Goal: Transaction & Acquisition: Purchase product/service

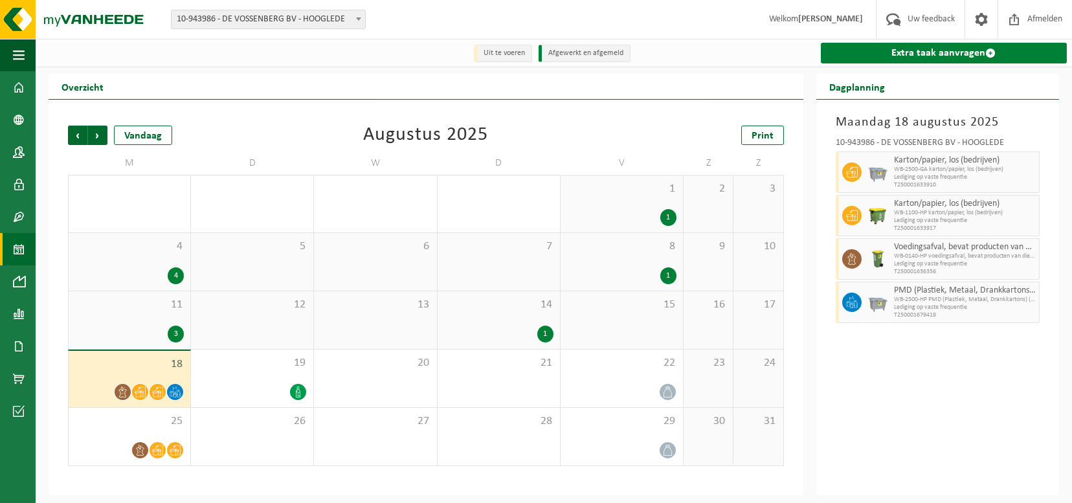
click at [925, 54] on link "Extra taak aanvragen" at bounding box center [943, 53] width 246 height 21
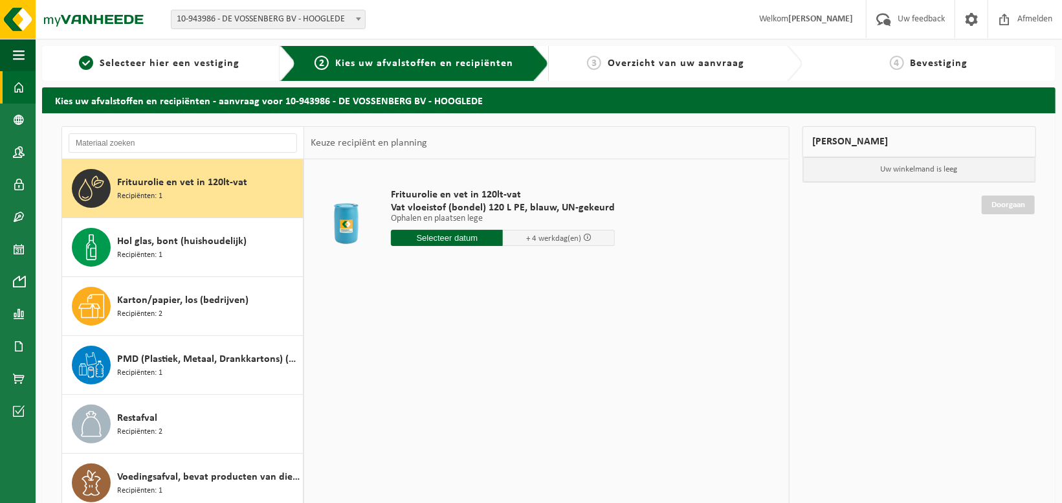
click at [21, 85] on span at bounding box center [19, 87] width 12 height 32
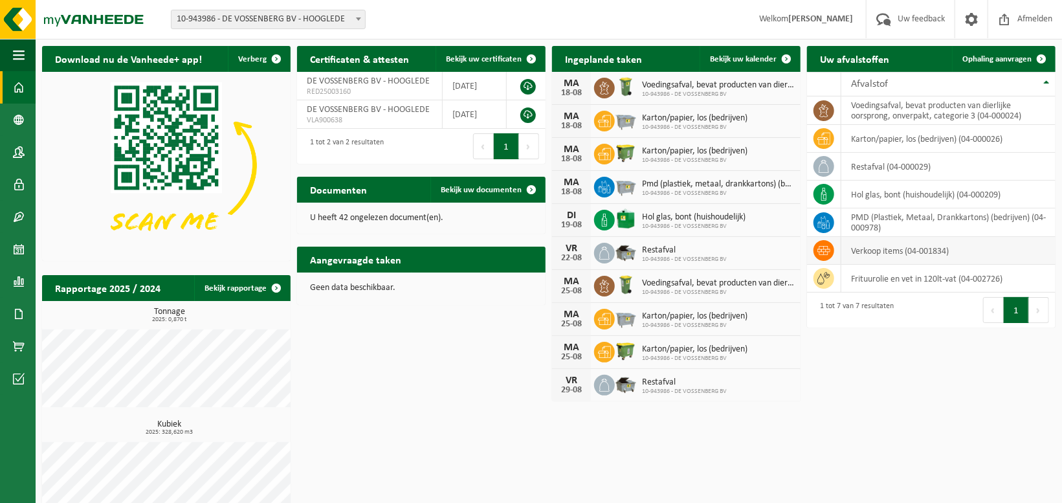
click at [833, 249] on td at bounding box center [824, 251] width 34 height 28
click at [872, 249] on td "verkoop items (04-001834)" at bounding box center [948, 251] width 214 height 28
click at [822, 252] on icon at bounding box center [823, 250] width 13 height 13
click at [821, 252] on icon at bounding box center [823, 250] width 13 height 13
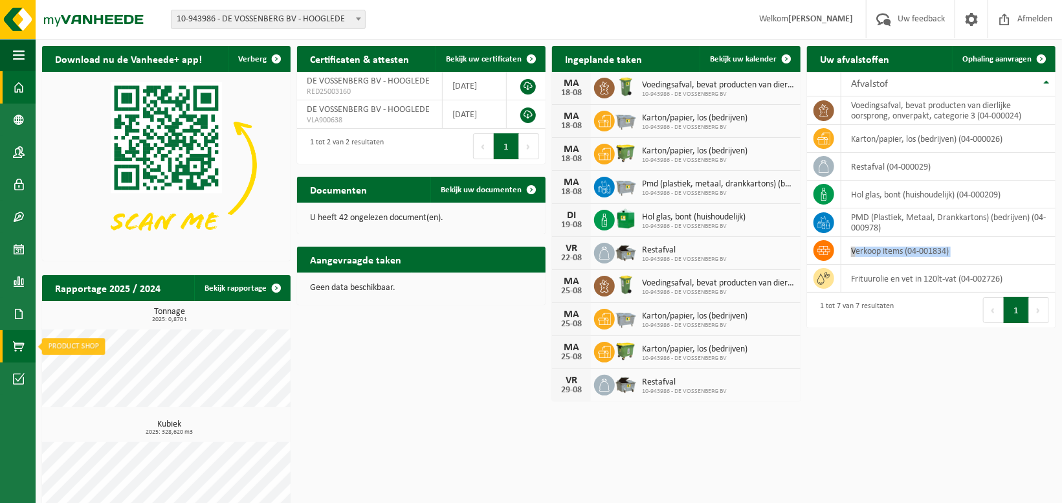
click at [19, 347] on span at bounding box center [19, 346] width 12 height 32
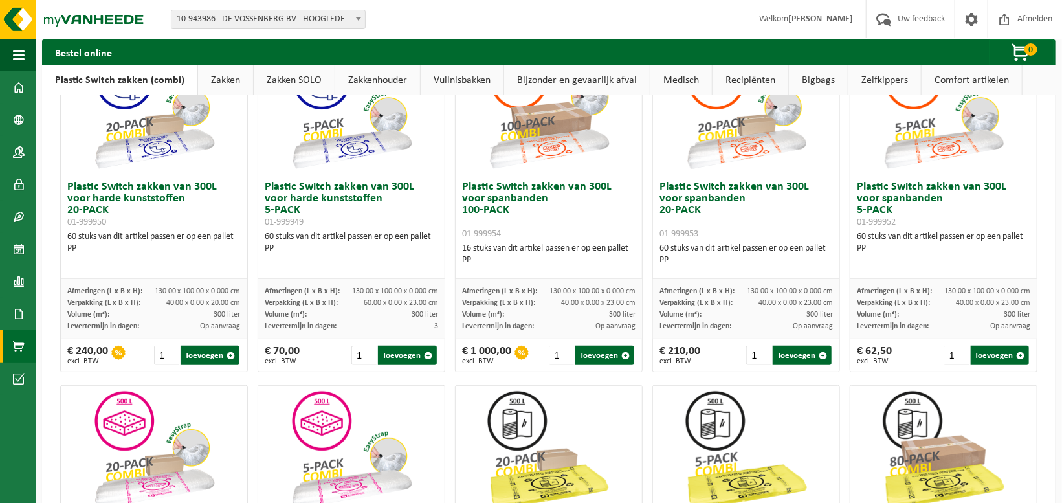
scroll to position [65, 0]
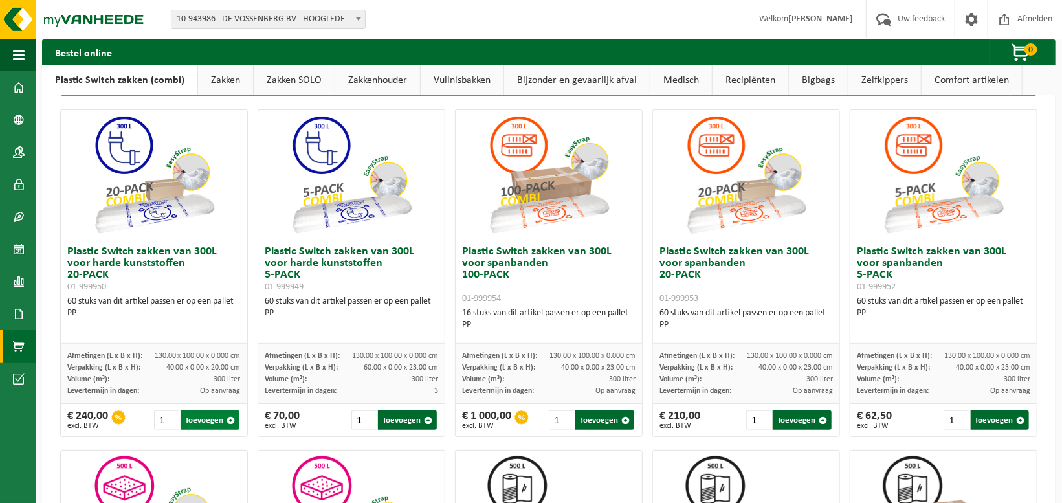
click at [195, 415] on button "Toevoegen" at bounding box center [210, 419] width 59 height 19
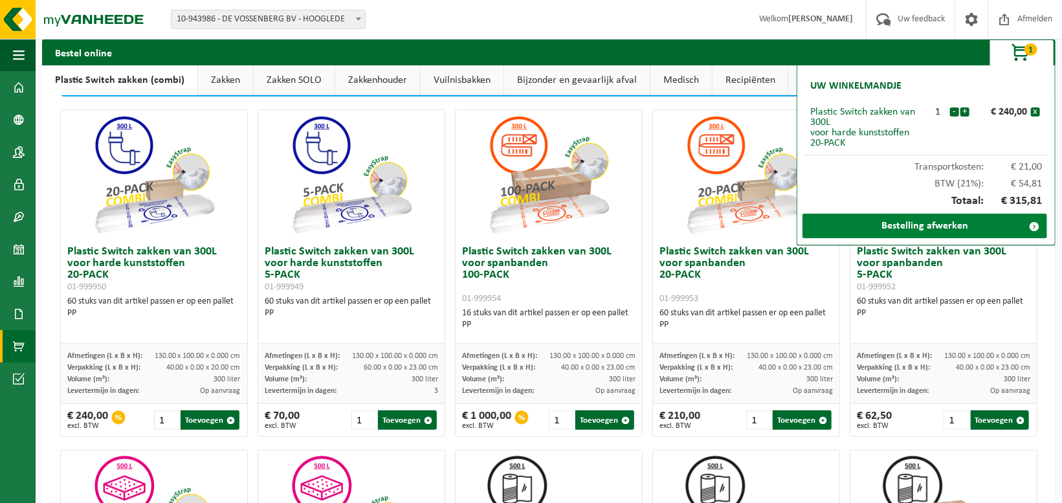
click at [917, 230] on link "Bestelling afwerken" at bounding box center [924, 226] width 245 height 25
